Goal: Information Seeking & Learning: Learn about a topic

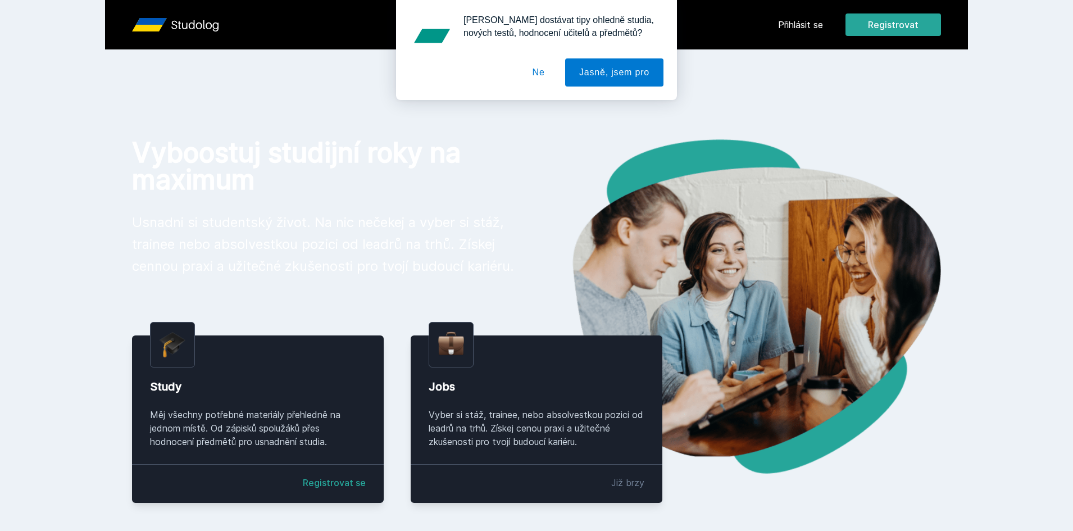
click at [543, 76] on button "Ne" at bounding box center [539, 72] width 40 height 28
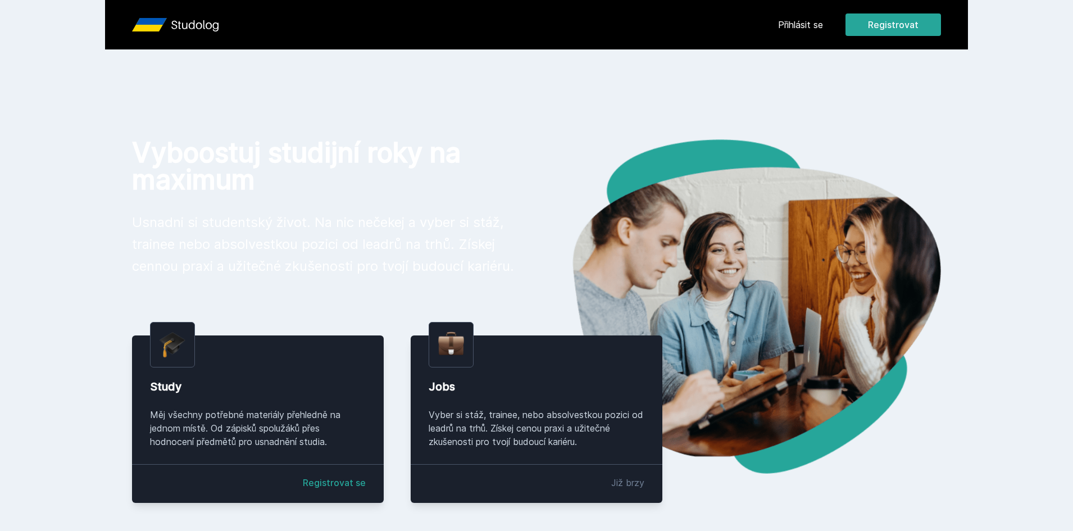
click at [786, 28] on link "Přihlásit se" at bounding box center [800, 24] width 45 height 13
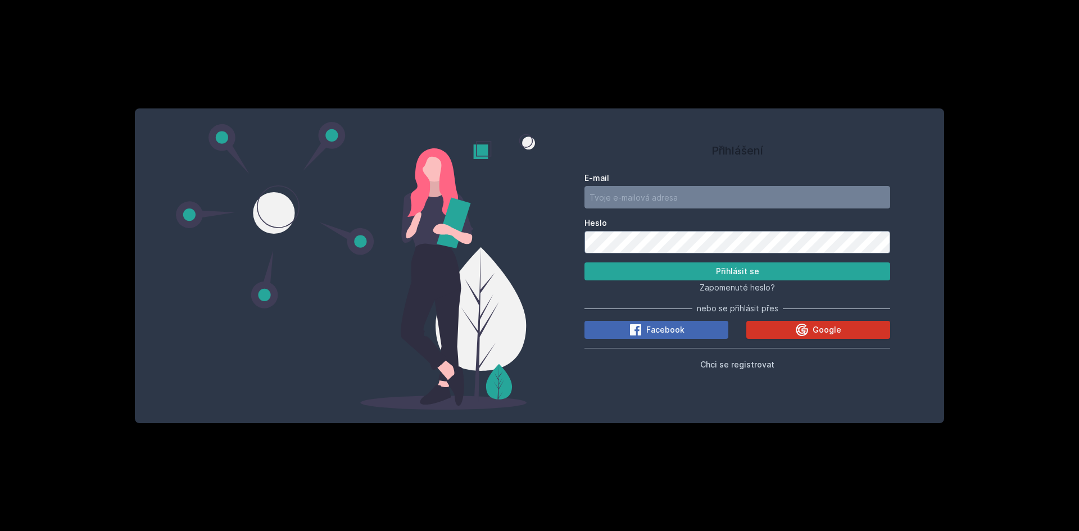
click at [794, 335] on button "Google" at bounding box center [818, 330] width 144 height 18
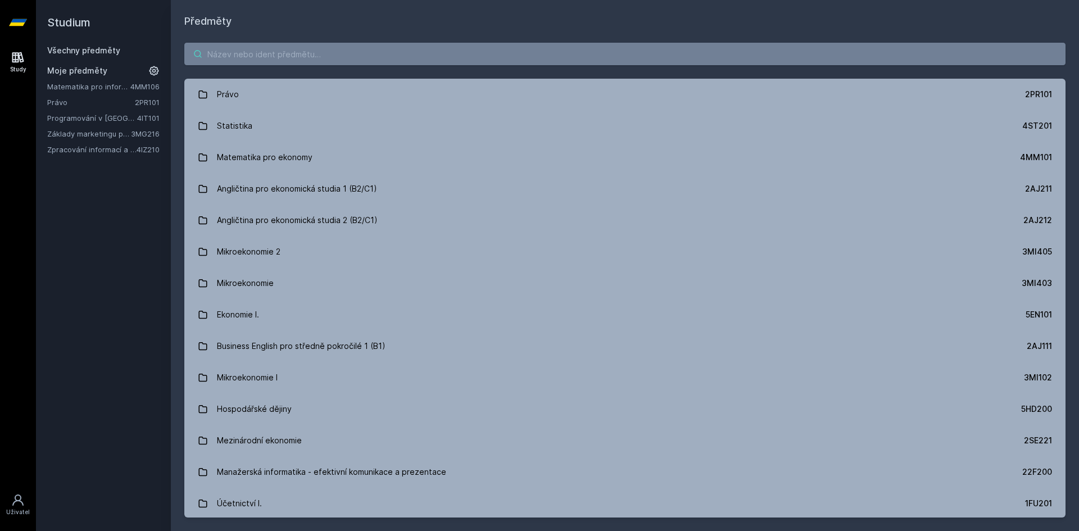
click at [338, 53] on input "search" at bounding box center [624, 54] width 881 height 22
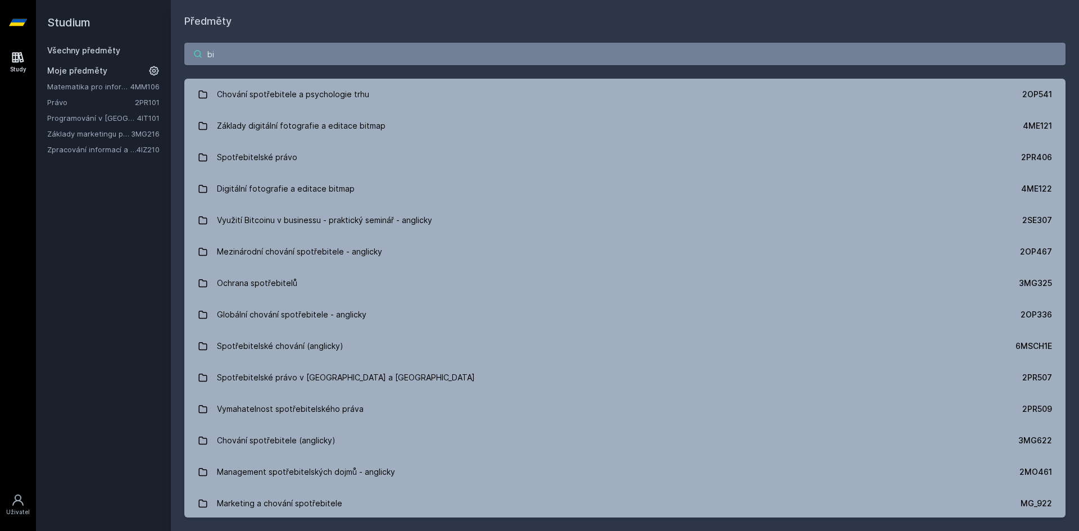
type input "b"
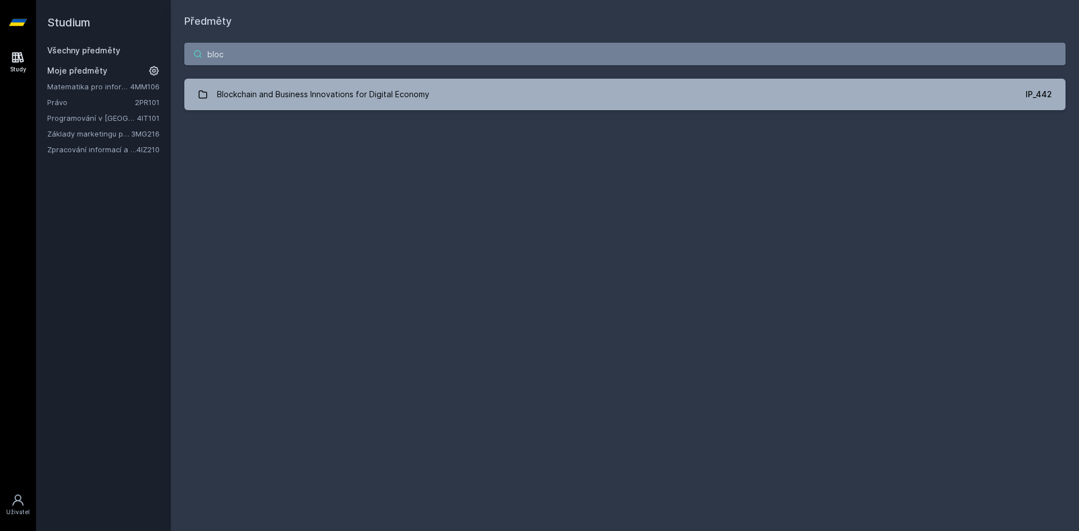
type input "block"
click at [289, 47] on input "block" at bounding box center [624, 54] width 881 height 22
click at [281, 59] on input "block" at bounding box center [624, 54] width 881 height 22
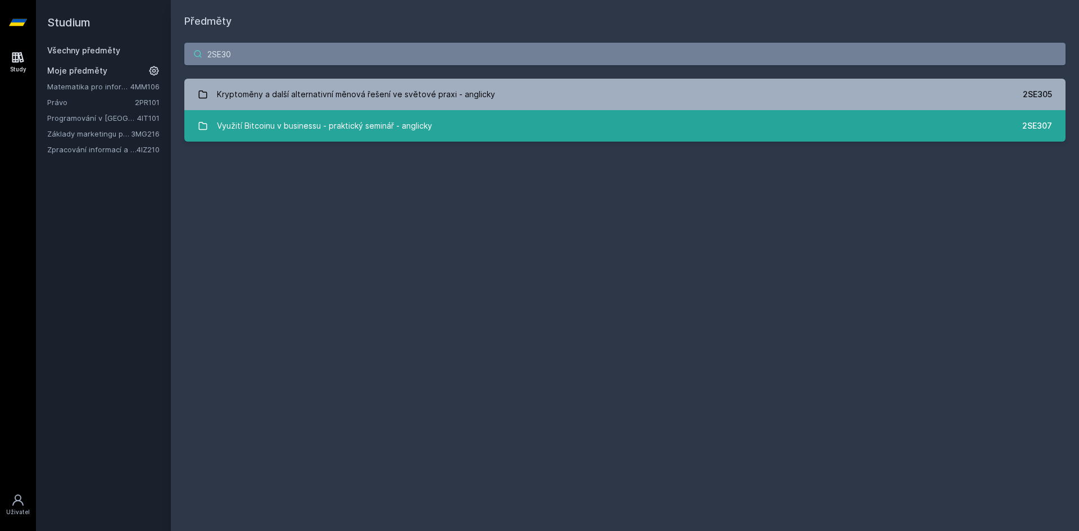
type input "2SE30"
click at [312, 123] on div "Využití Bitcoinu v businessu - praktický seminář - anglicky" at bounding box center [324, 126] width 215 height 22
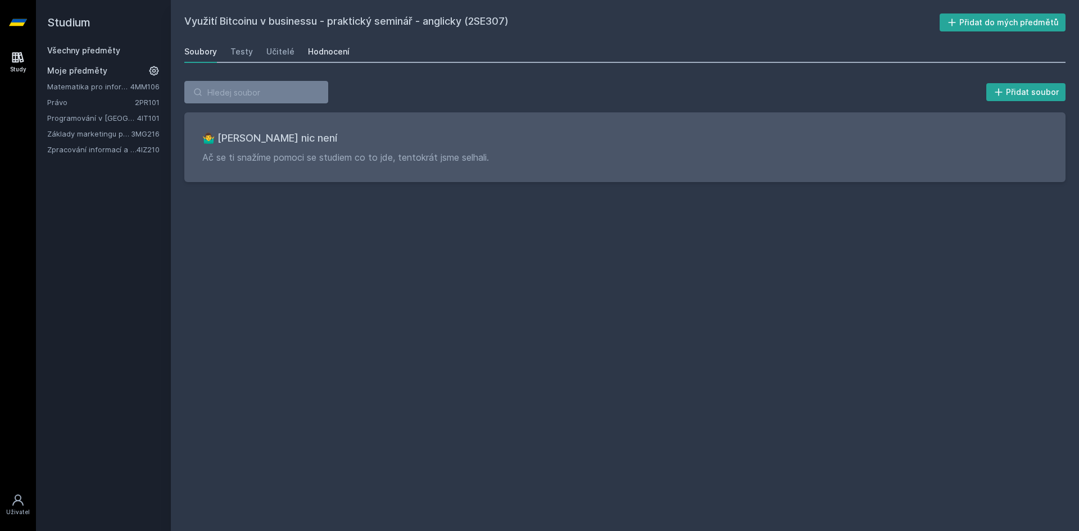
click at [319, 53] on div "Hodnocení" at bounding box center [329, 51] width 42 height 11
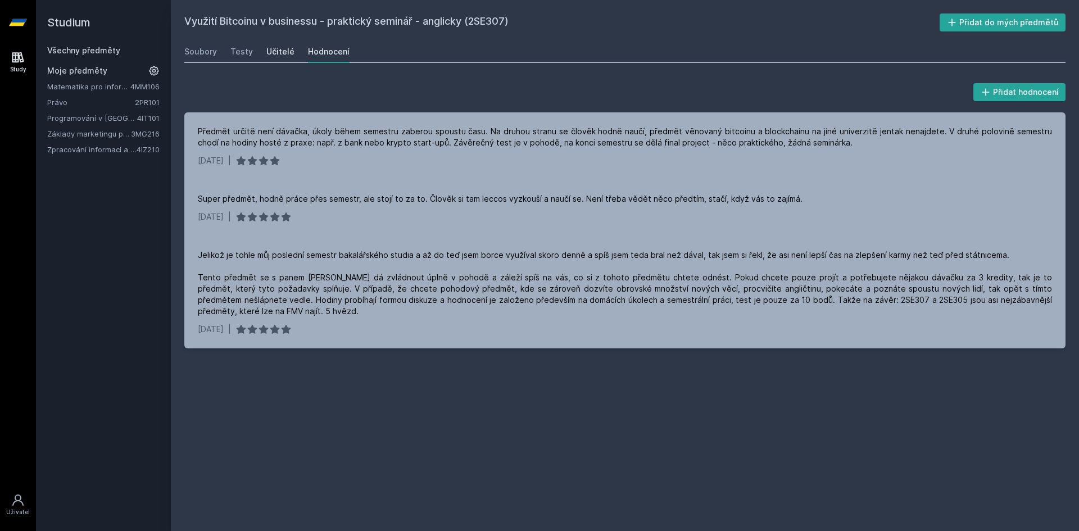
click at [281, 51] on div "Učitelé" at bounding box center [280, 51] width 28 height 11
